Goal: Information Seeking & Learning: Learn about a topic

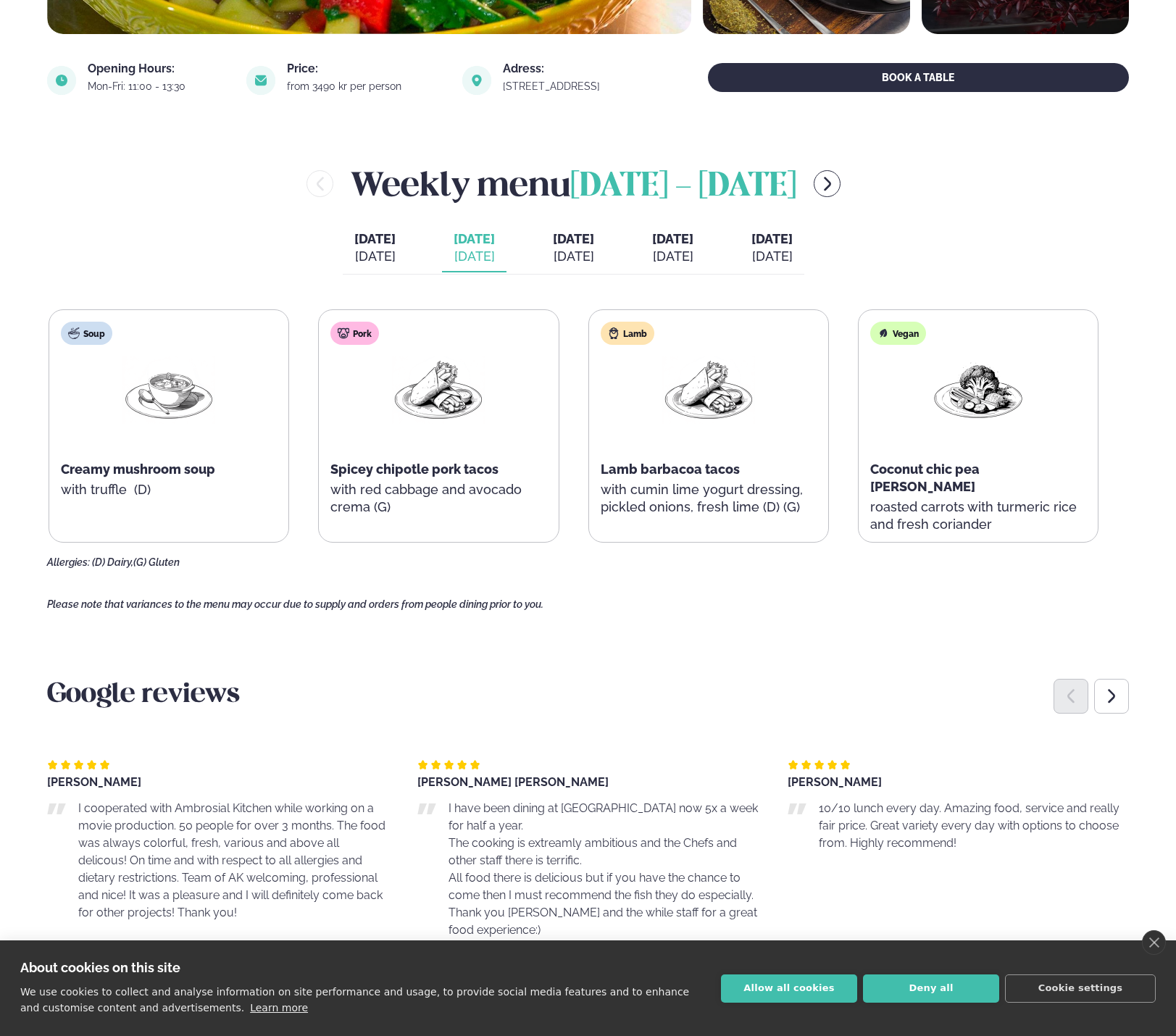
scroll to position [507, 0]
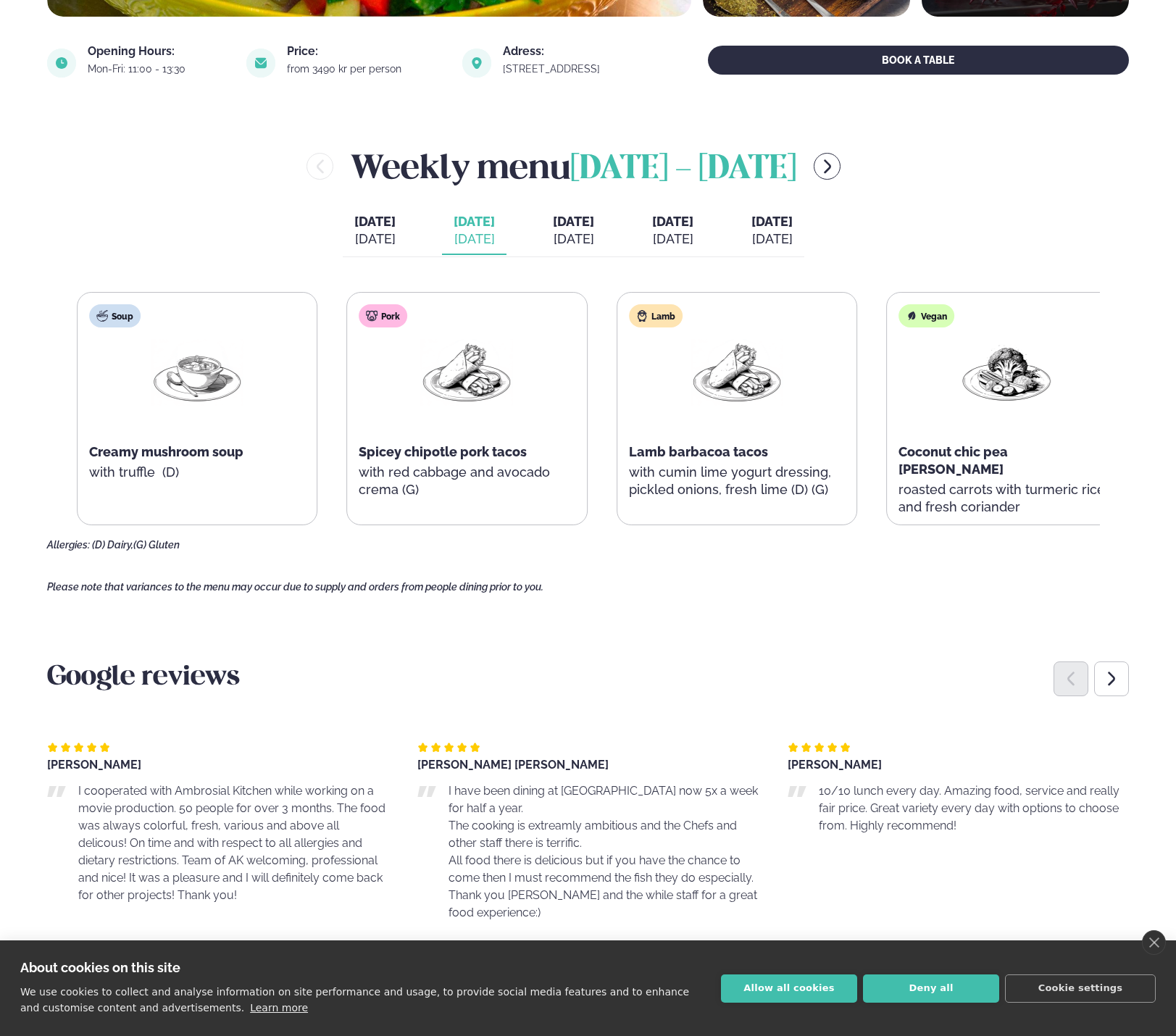
click at [141, 478] on div "Soup Creamy mushroom soup with truffle (D)" at bounding box center [197, 408] width 239 height 232
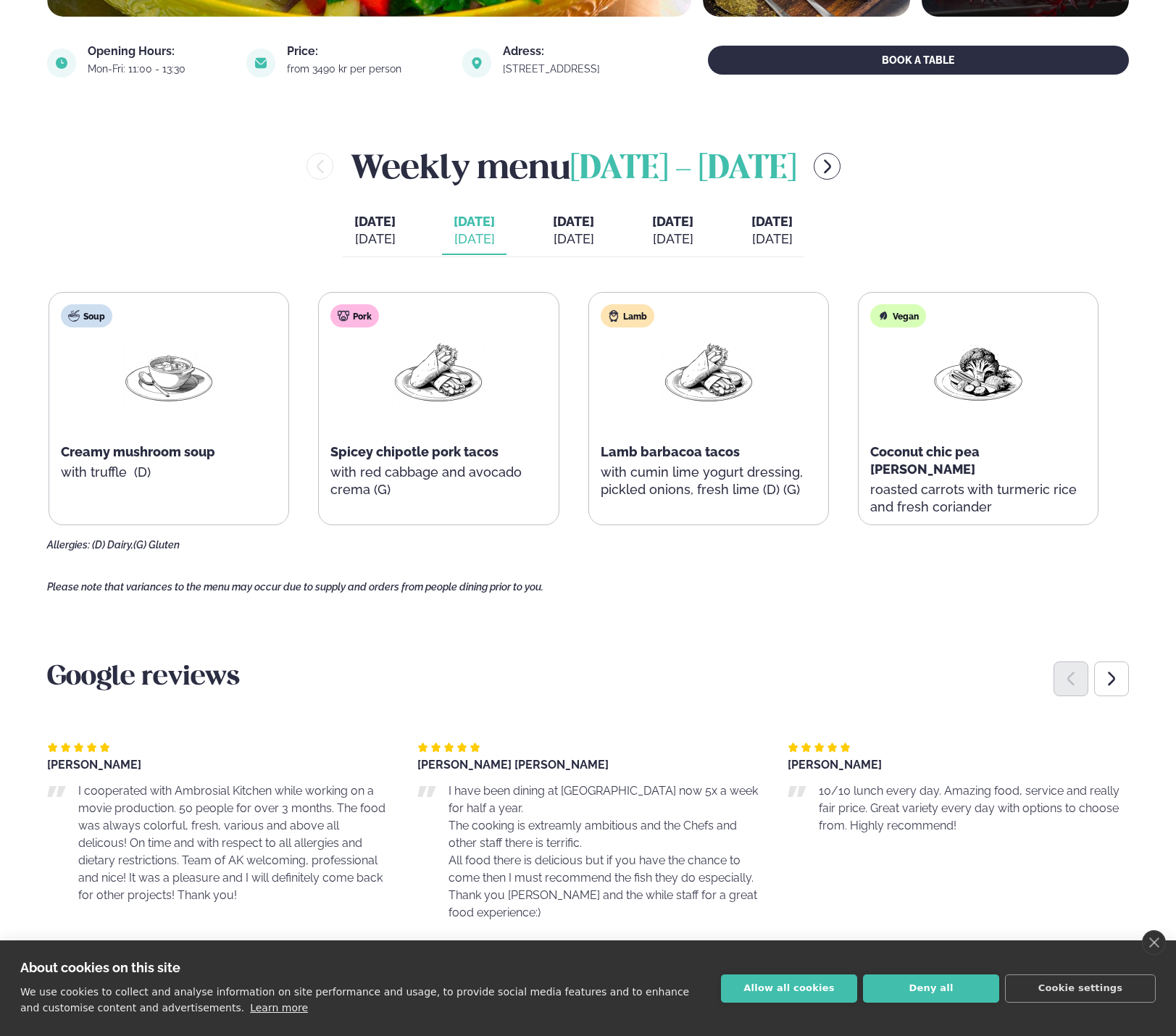
click at [726, 510] on div "Lamb Lamb barbacoa tacos with cumin lime yogurt dressing, pickled onions, fresh…" at bounding box center [708, 408] width 239 height 232
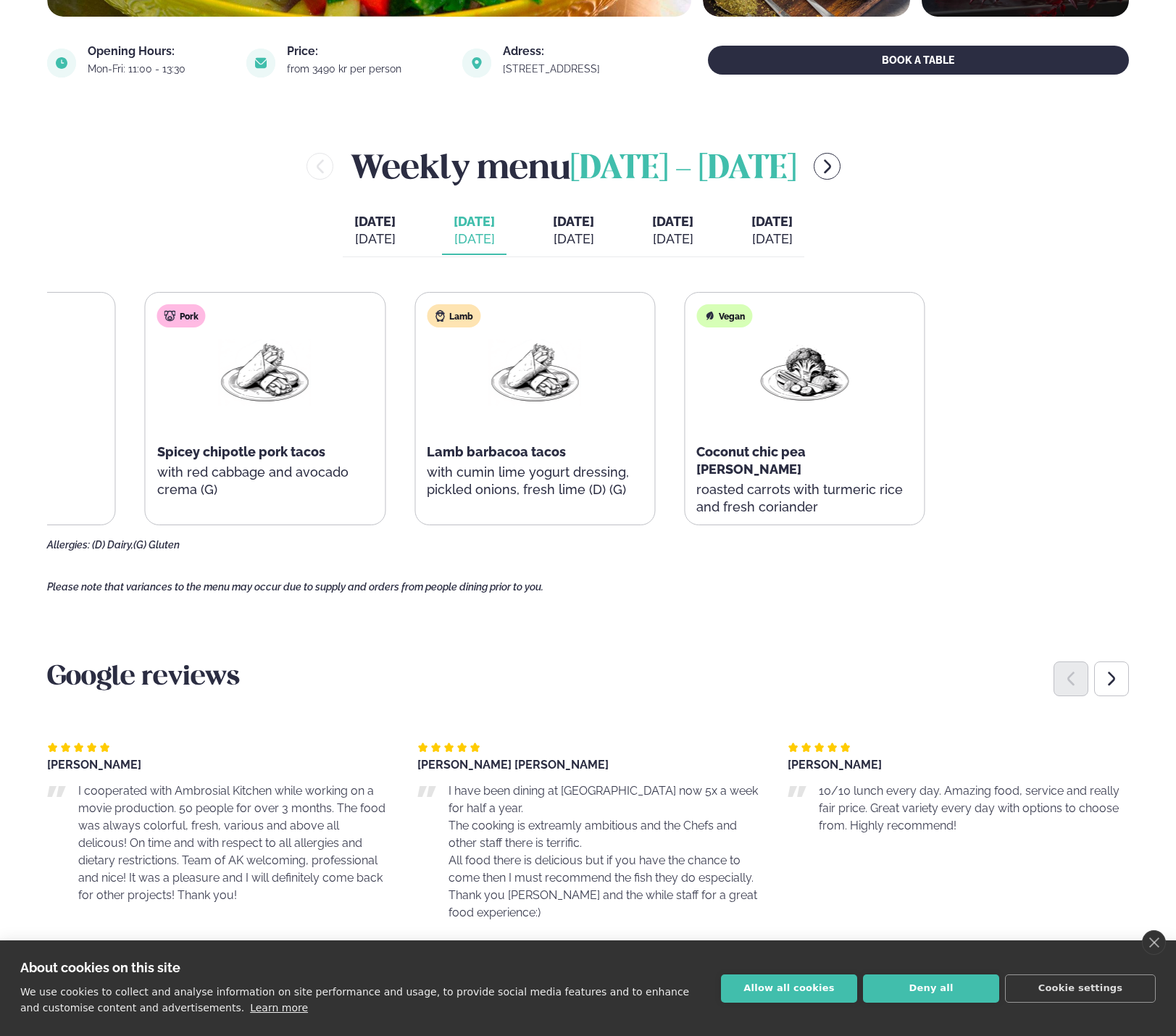
click at [450, 485] on div "Soup Creamy mushroom soup with truffle (D) Pork Spicey chipotle pork tacos with…" at bounding box center [399, 409] width 1050 height 233
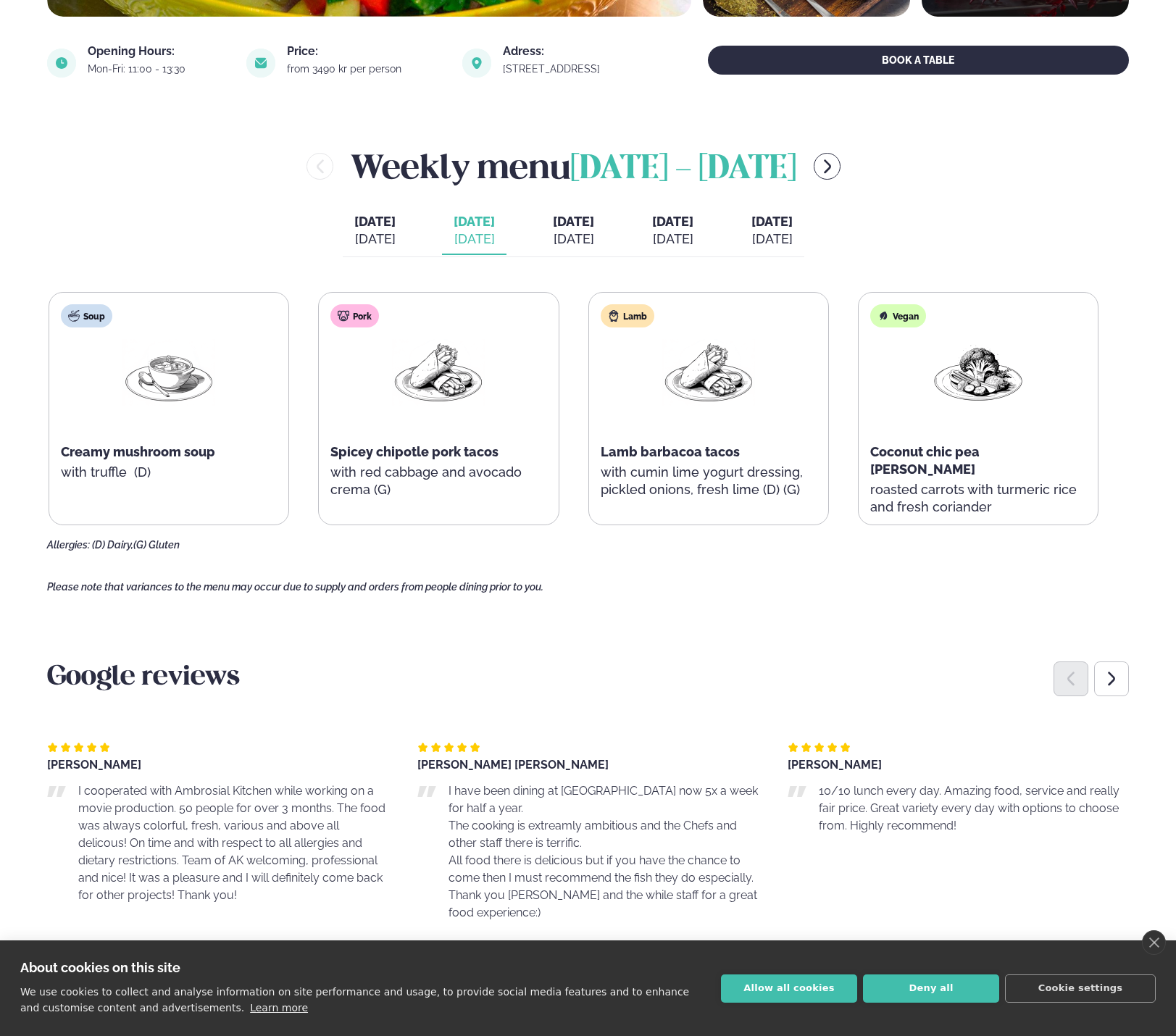
click at [940, 509] on div "Vegan Coconut chic pea [PERSON_NAME] roasted carrots with turmeric rice and fre…" at bounding box center [978, 417] width 239 height 249
click at [940, 511] on div "Vegan Coconut chic pea [PERSON_NAME] roasted carrots with turmeric rice and fre…" at bounding box center [978, 417] width 239 height 249
click at [931, 484] on p "roasted carrots with turmeric rice and fresh coriander" at bounding box center [978, 498] width 216 height 35
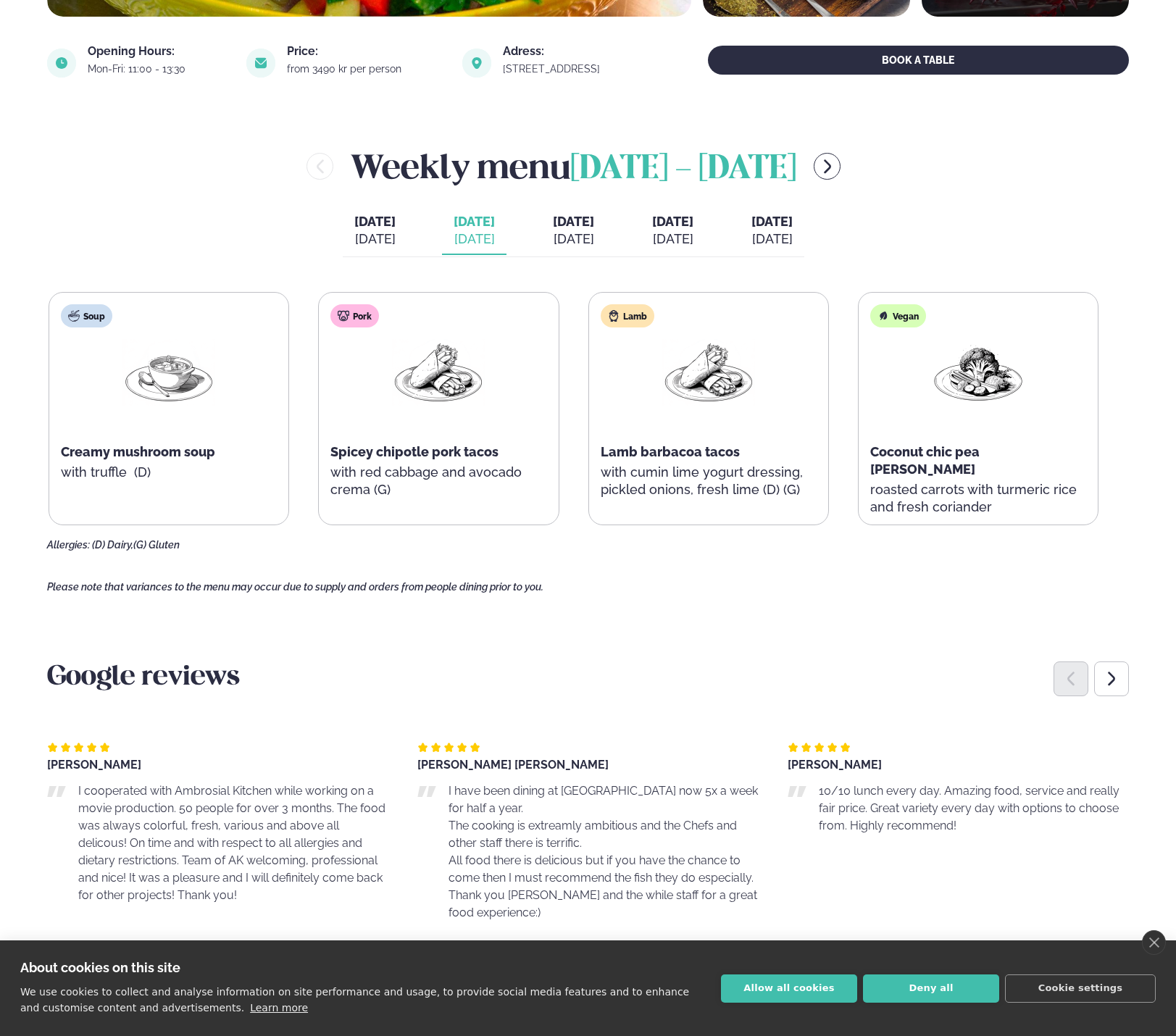
click at [969, 494] on p "roasted carrots with turmeric rice and fresh coriander" at bounding box center [978, 498] width 216 height 35
click at [564, 224] on span "[DATE]" at bounding box center [573, 221] width 41 height 15
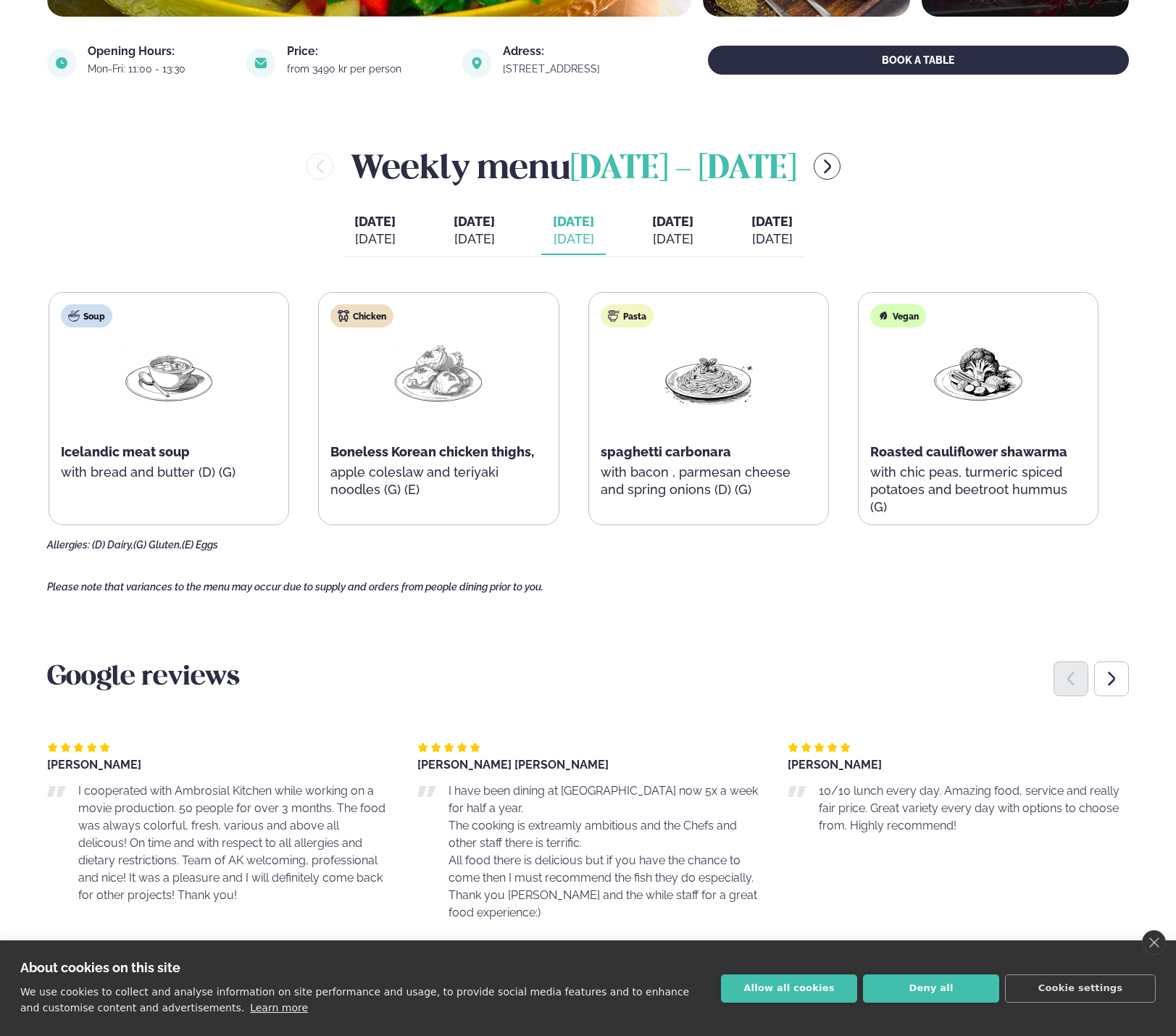
click at [693, 244] on div "[DATE]" at bounding box center [672, 238] width 41 height 17
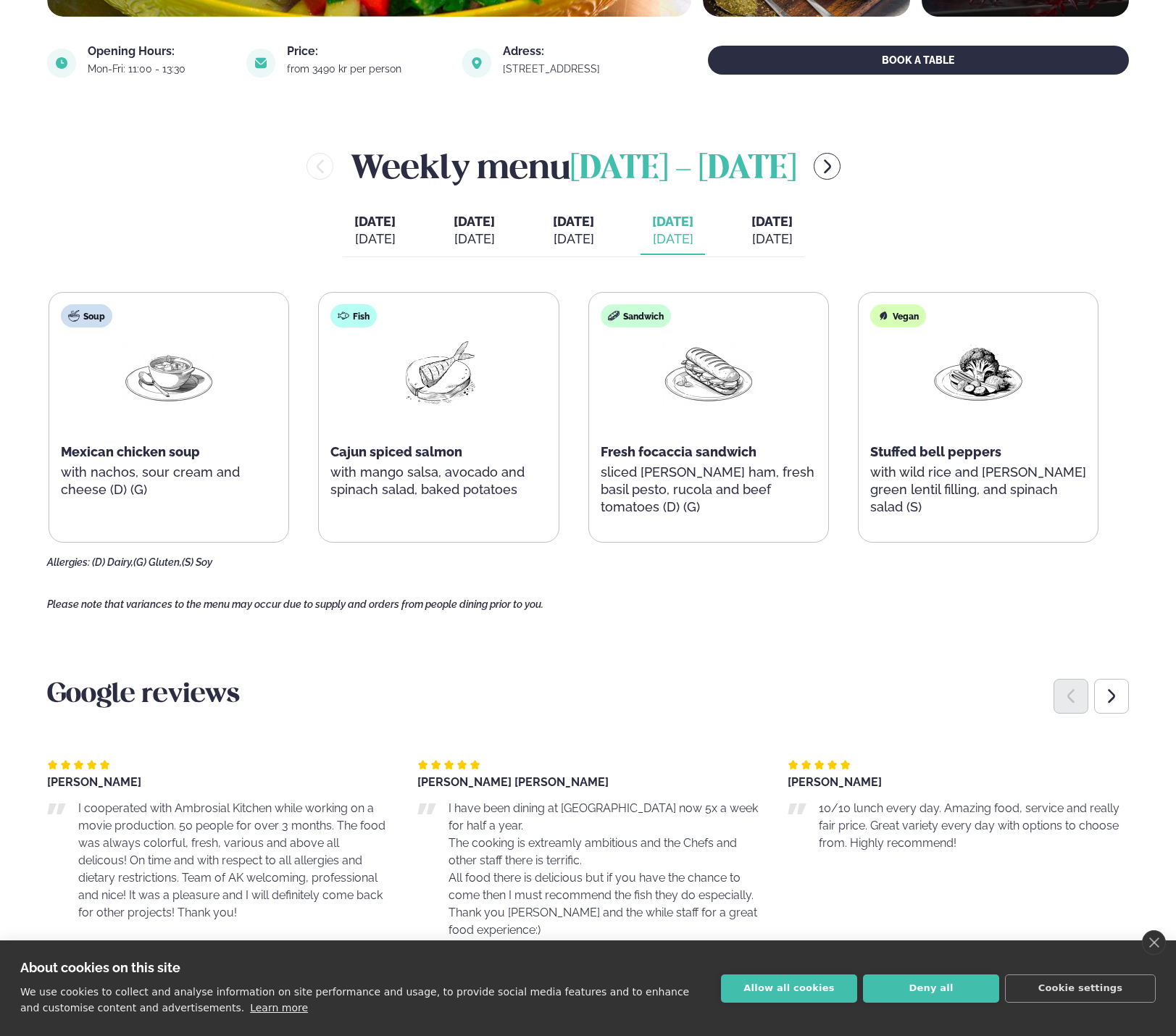
click at [786, 237] on div "[DATE]" at bounding box center [772, 238] width 41 height 17
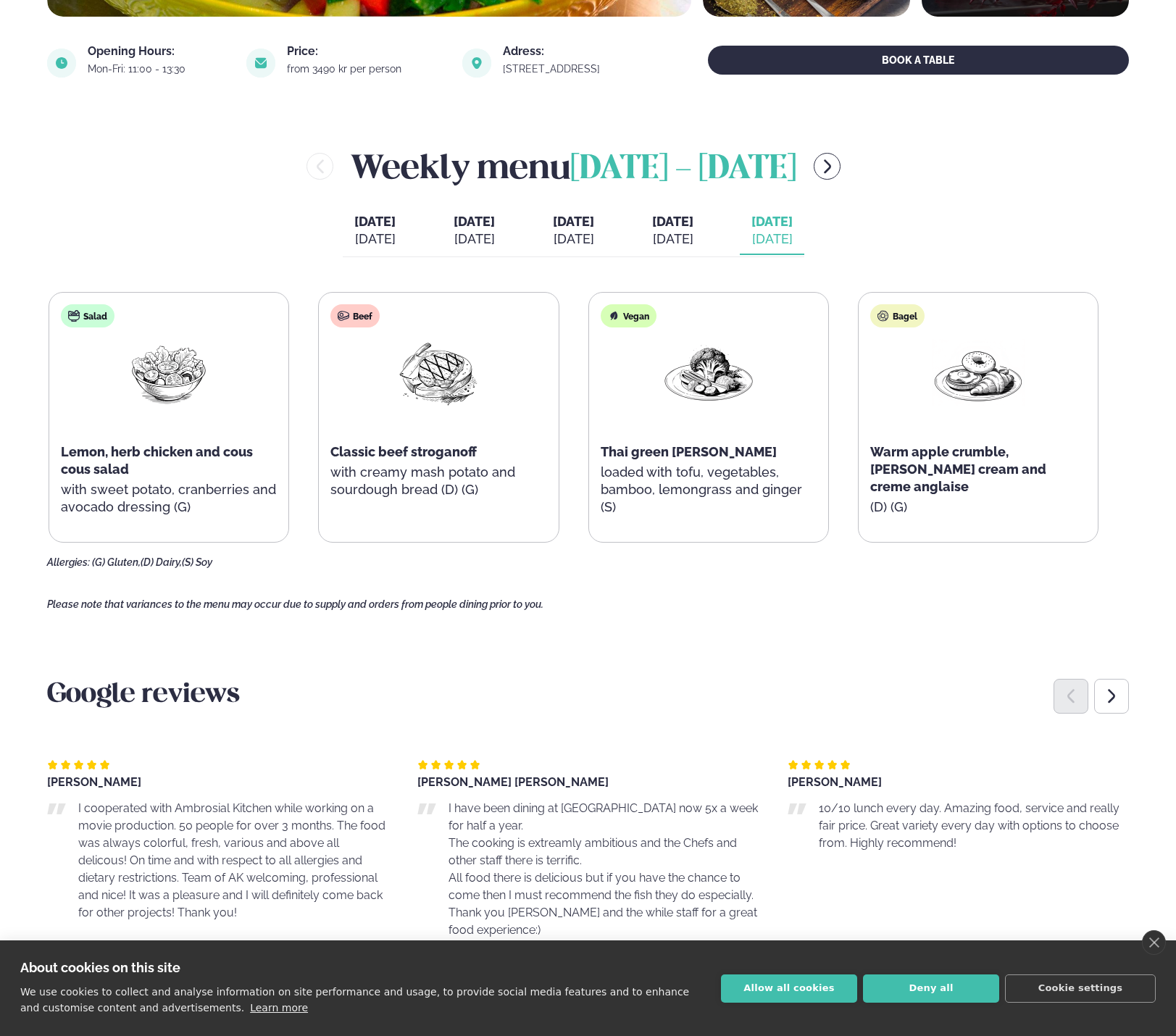
click at [961, 454] on span "Warm apple crumble, [PERSON_NAME] cream and creme anglaise" at bounding box center [957, 469] width 176 height 50
click at [714, 479] on p "loaded with tofu, vegetables, bamboo, lemongrass and ginger (S)" at bounding box center [709, 490] width 216 height 52
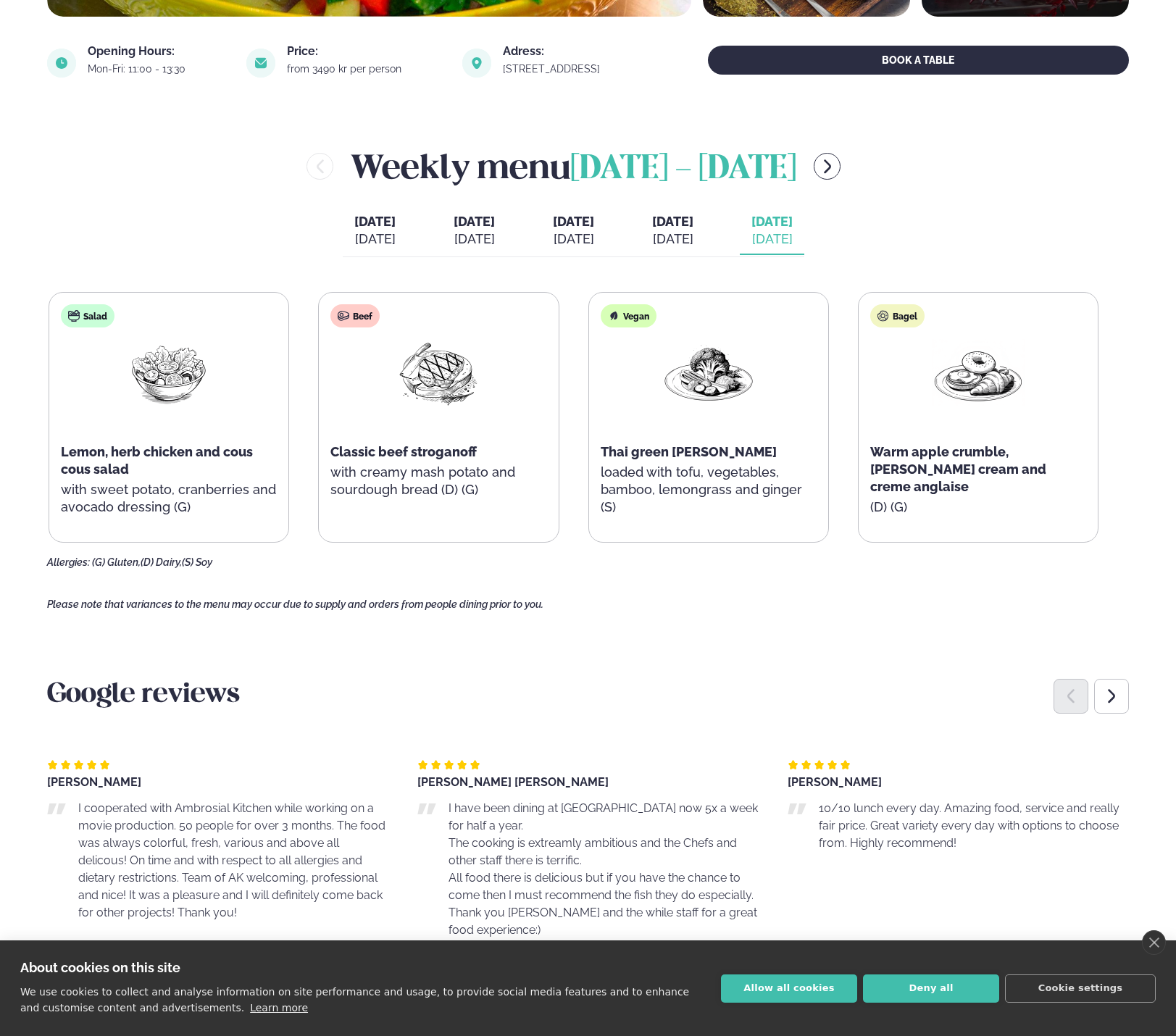
click at [714, 479] on p "loaded with tofu, vegetables, bamboo, lemongrass and ginger (S)" at bounding box center [709, 490] width 216 height 52
click at [688, 465] on p "loaded with tofu, vegetables, bamboo, lemongrass and ginger (S)" at bounding box center [709, 490] width 216 height 52
click at [155, 478] on div "Salad Lemon, herb chicken and cous cous salad with sweet potato, cranberries an…" at bounding box center [573, 418] width 1050 height 251
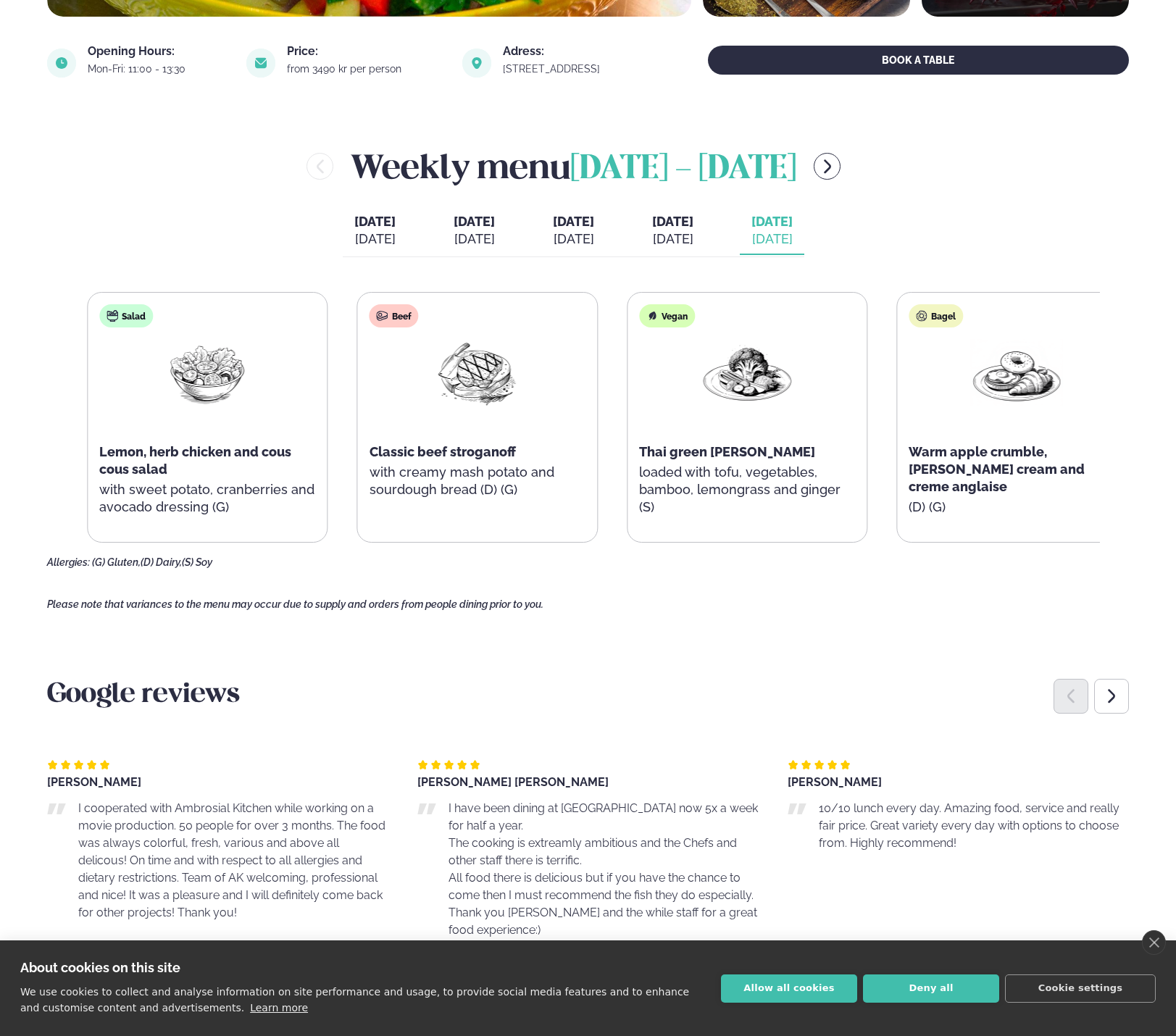
click at [415, 494] on div "Salad Lemon, herb chicken and cous cous salad with sweet potato, cranberries an…" at bounding box center [611, 418] width 1050 height 251
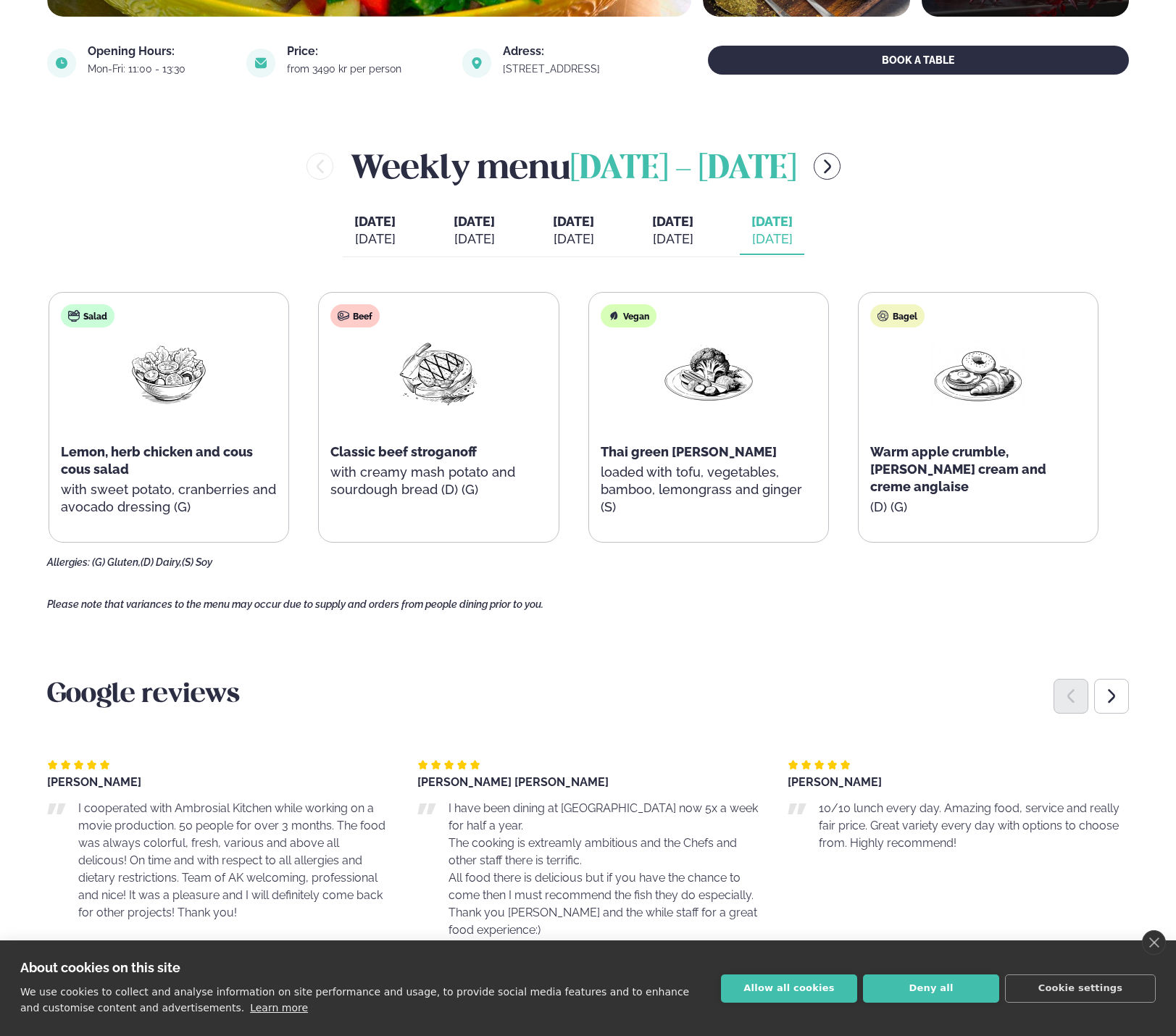
click at [705, 229] on button "[DATE] [DATE]" at bounding box center [673, 231] width 65 height 48
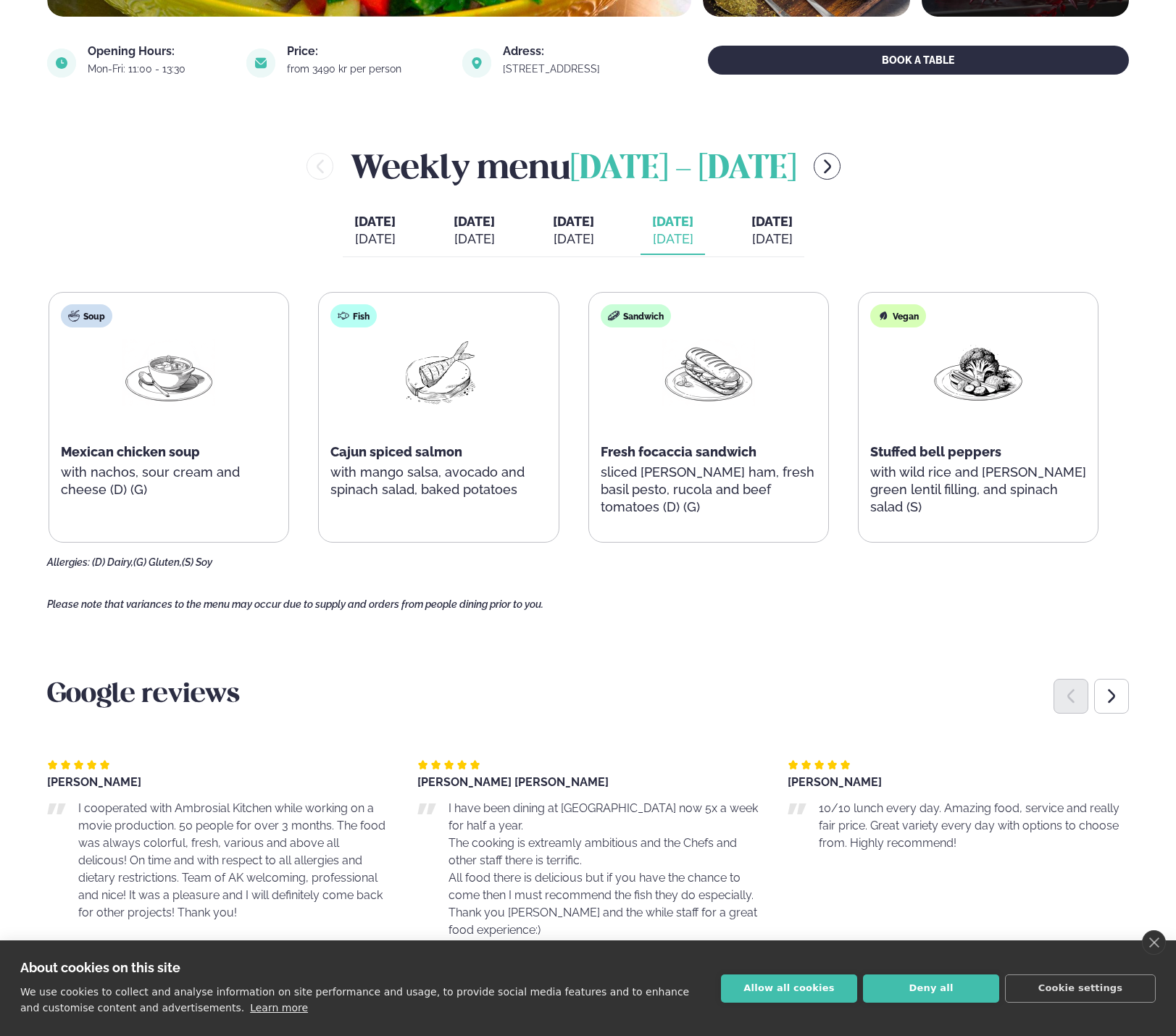
click at [553, 238] on div "[DATE]" at bounding box center [573, 238] width 41 height 17
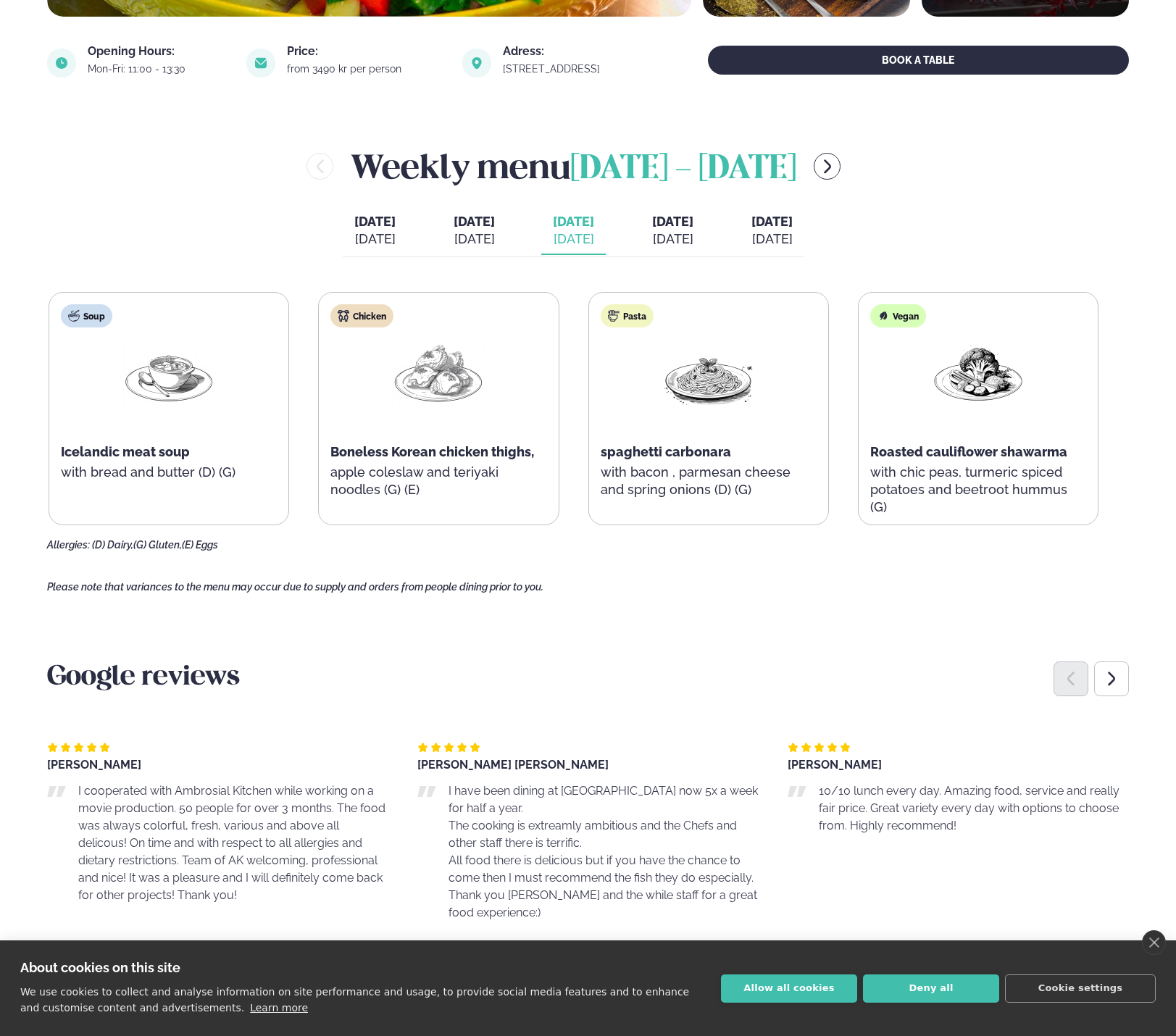
click at [442, 241] on button "[DATE] [PERSON_NAME]. [DATE]" at bounding box center [475, 231] width 65 height 48
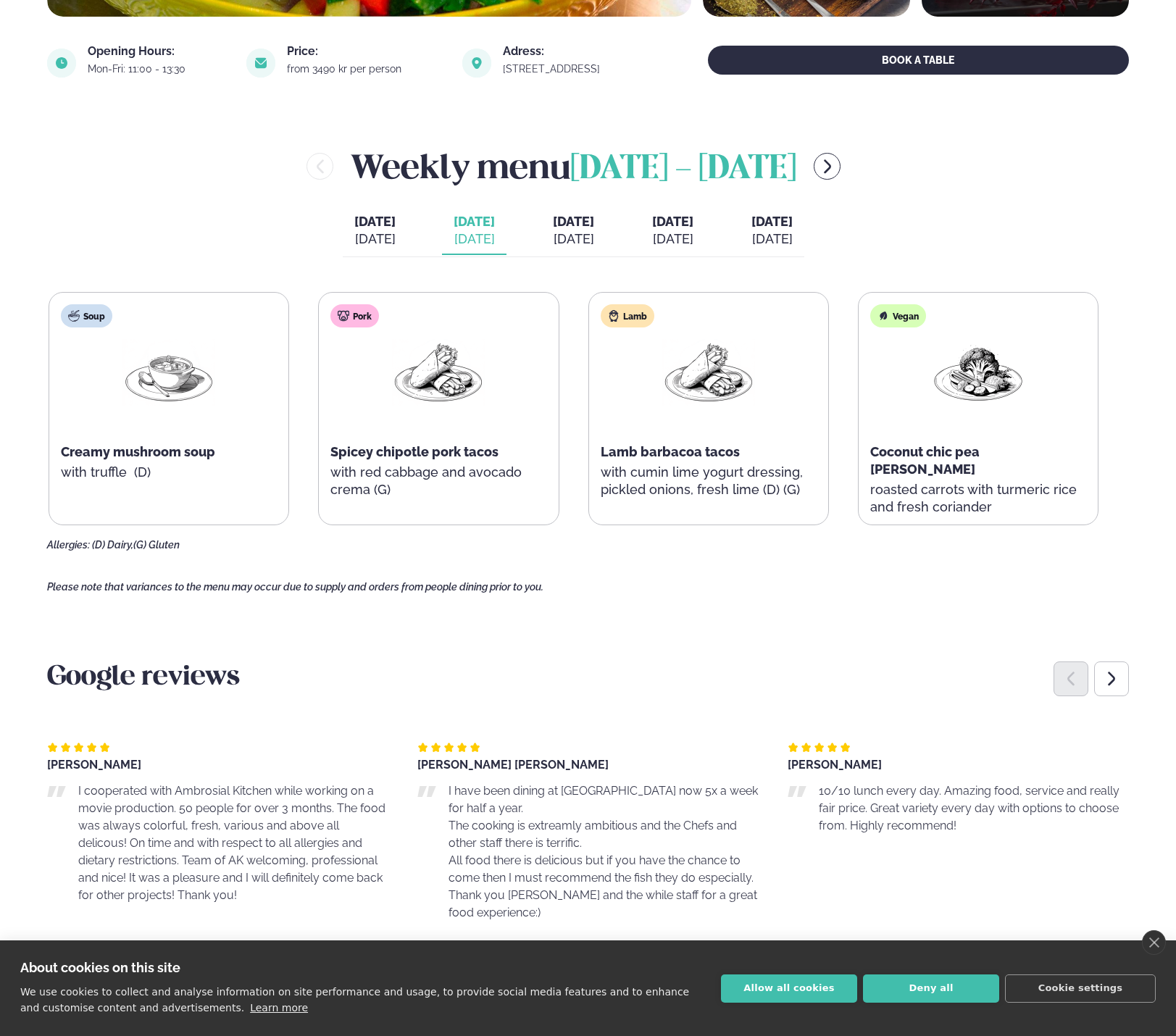
click at [125, 465] on p "with truffle (D)" at bounding box center [168, 472] width 216 height 17
click at [168, 450] on span "Creamy mushroom soup" at bounding box center [138, 451] width 155 height 15
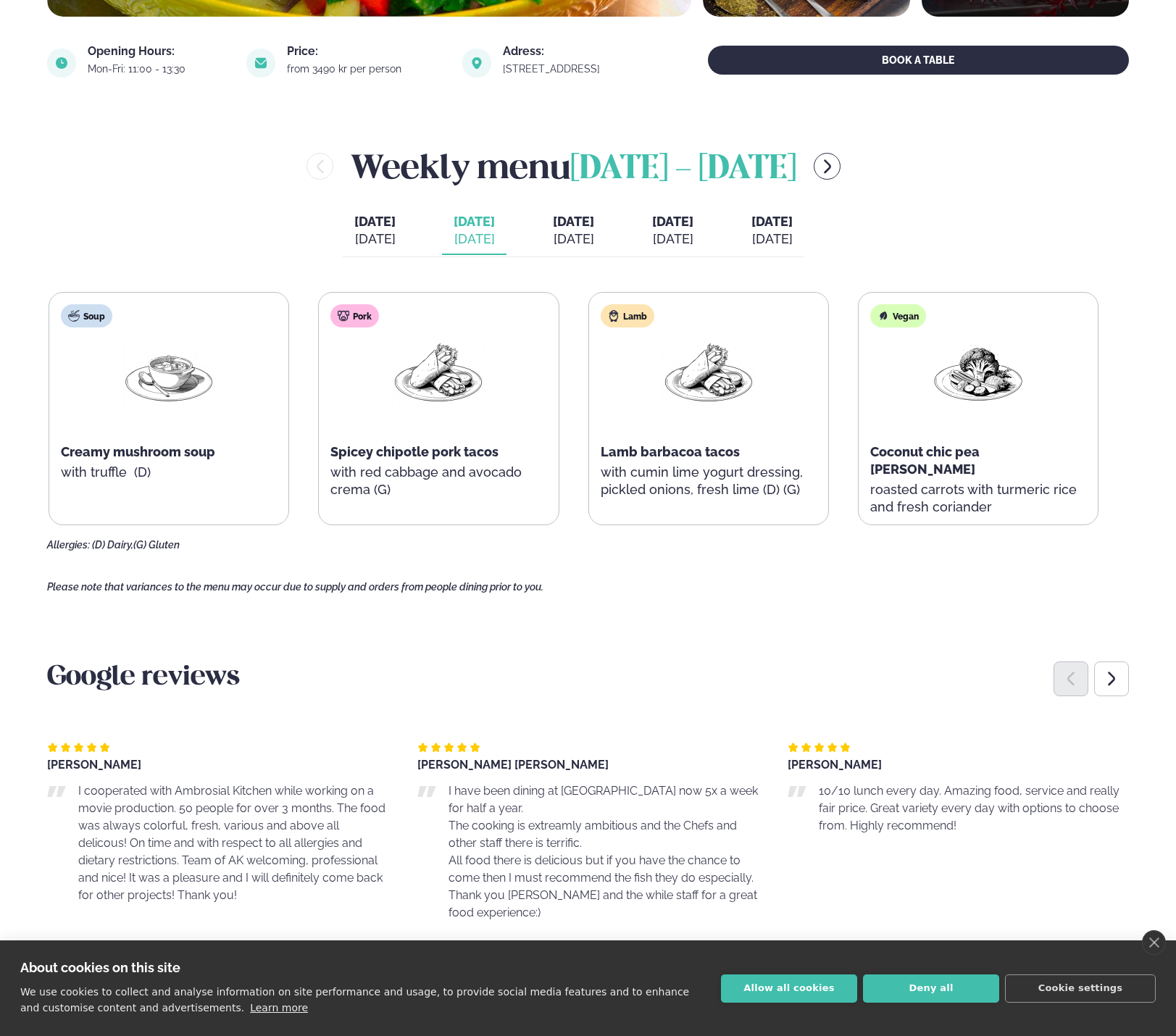
click at [168, 450] on span "Creamy mushroom soup" at bounding box center [138, 451] width 155 height 15
click at [168, 450] on span "Creamy mushroom soup" at bounding box center [138, 451] width 155 height 15
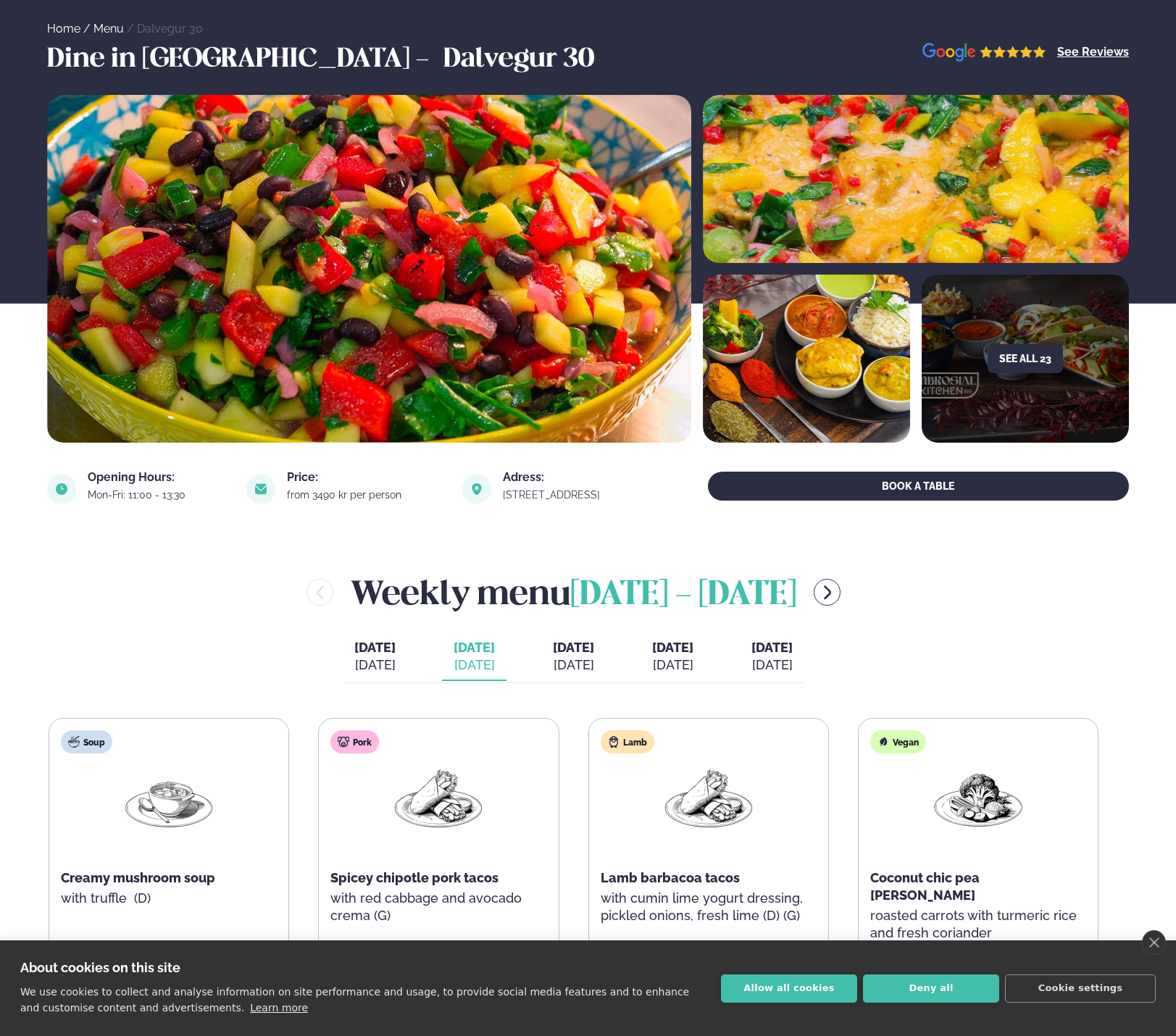
scroll to position [72, 0]
